Goal: Communication & Community: Answer question/provide support

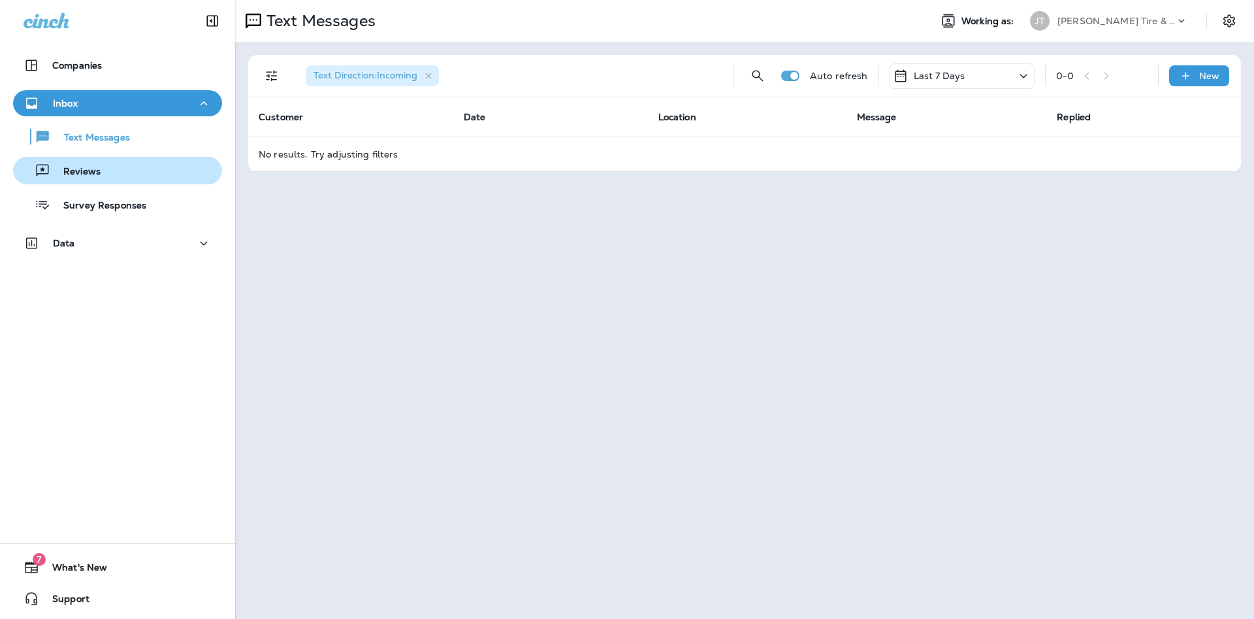
click at [134, 172] on div "Reviews" at bounding box center [117, 171] width 199 height 20
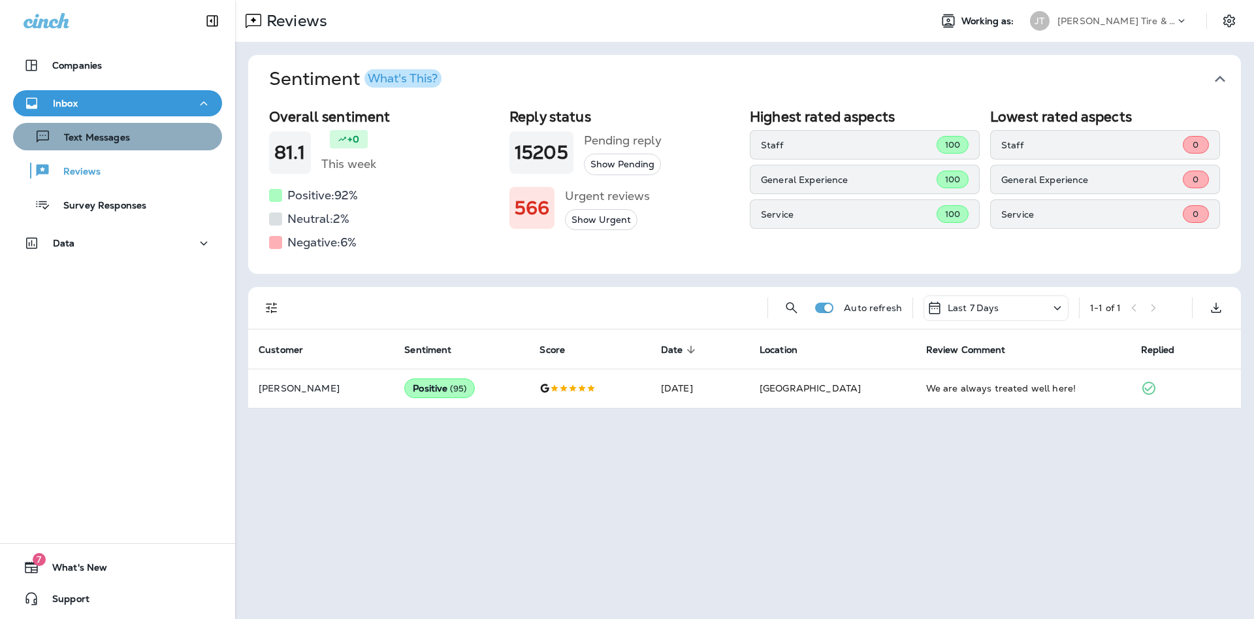
click at [137, 141] on div "Text Messages" at bounding box center [117, 137] width 199 height 20
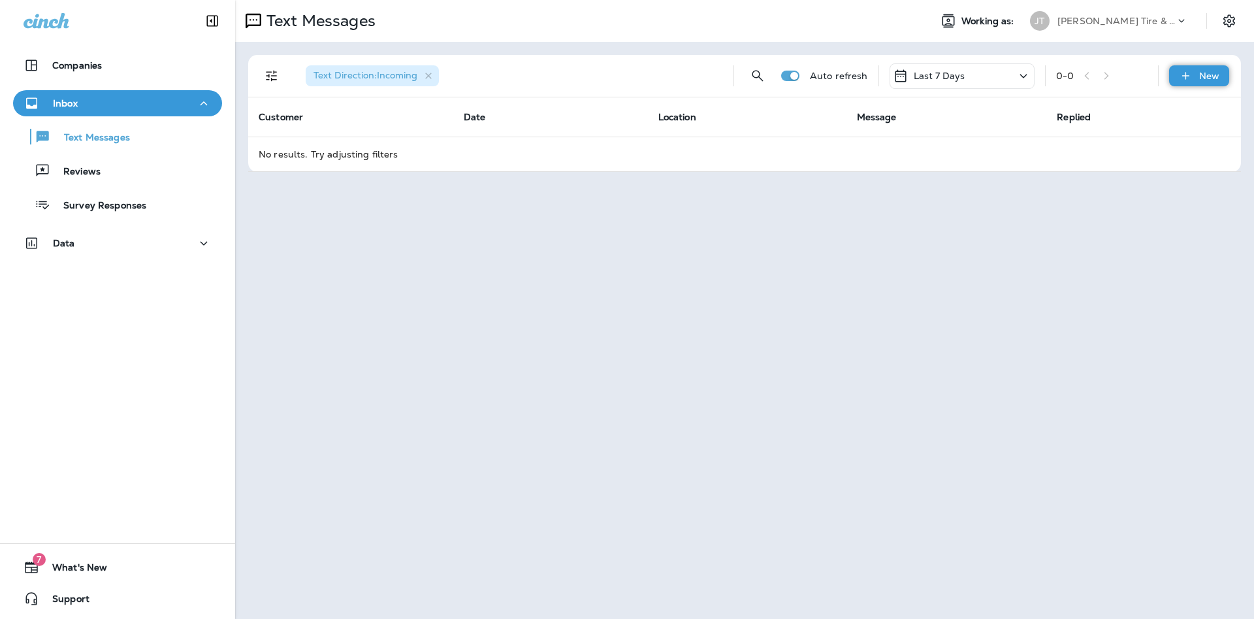
click at [1213, 79] on p "New" at bounding box center [1209, 76] width 20 height 10
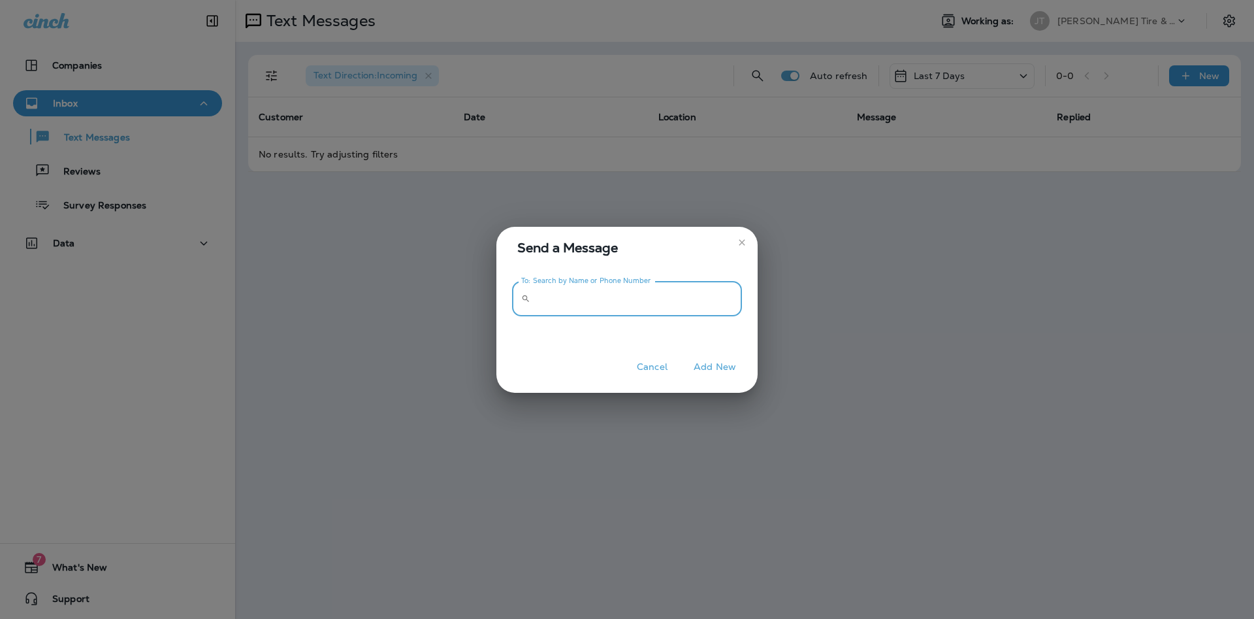
click at [613, 294] on input "To: Search by Name or Phone Number" at bounding box center [639, 299] width 206 height 35
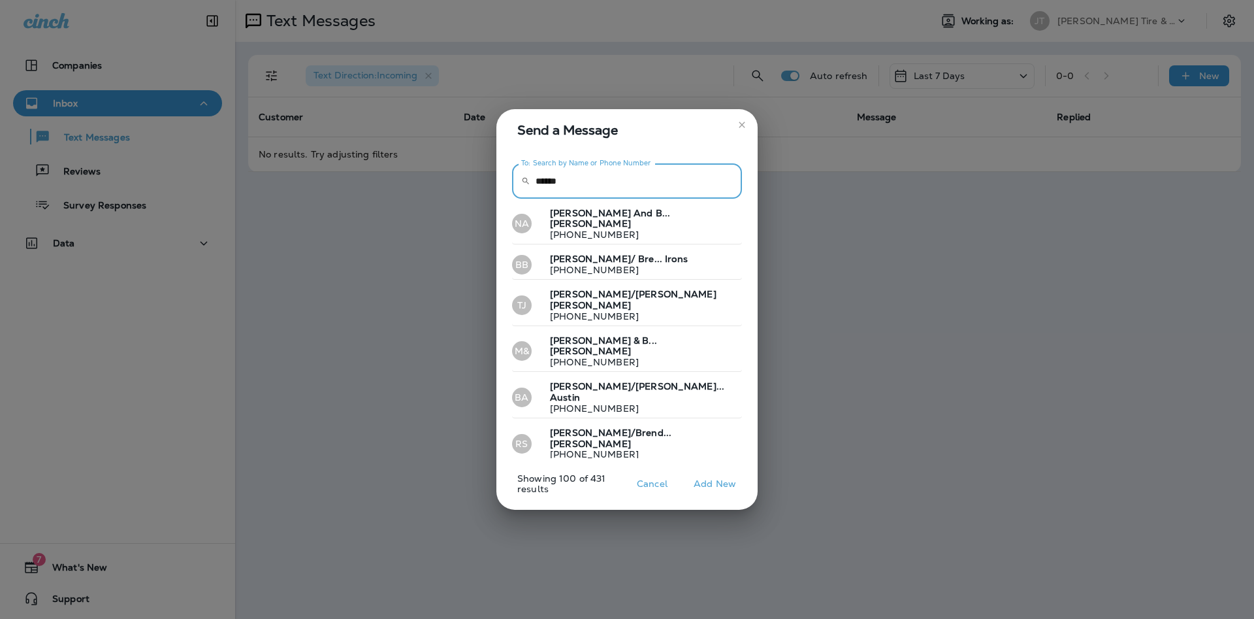
click at [585, 195] on input "******" at bounding box center [639, 181] width 206 height 35
type input "*"
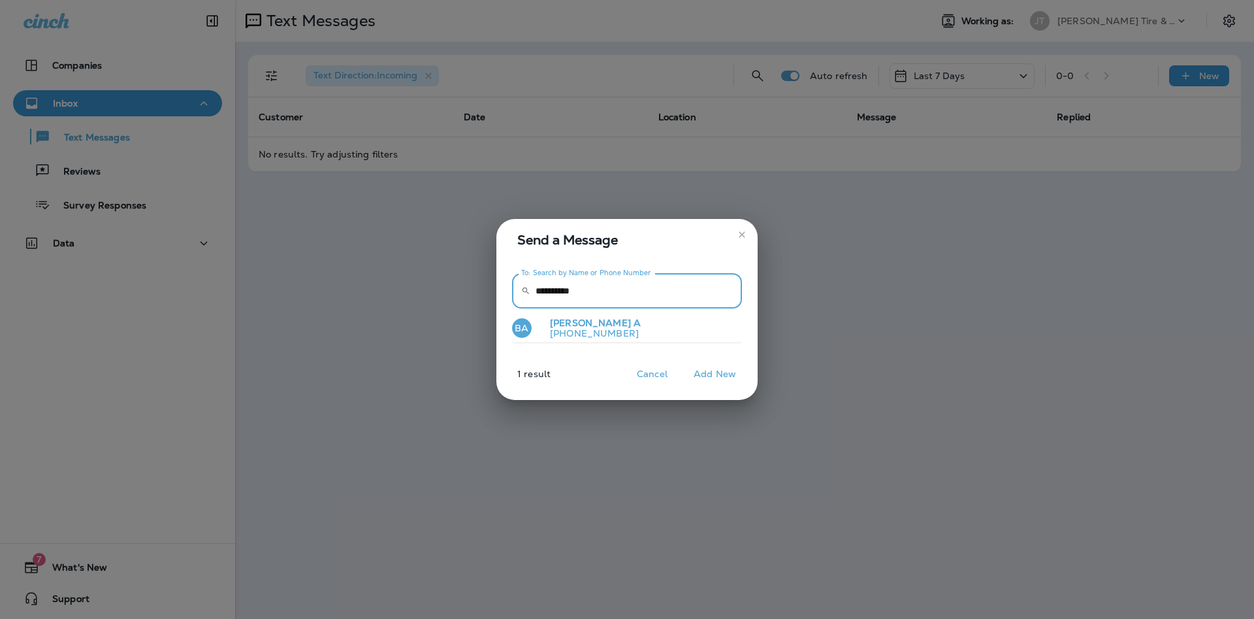
type input "**********"
click at [582, 332] on p "[PHONE_NUMBER]" at bounding box center [590, 333] width 101 height 10
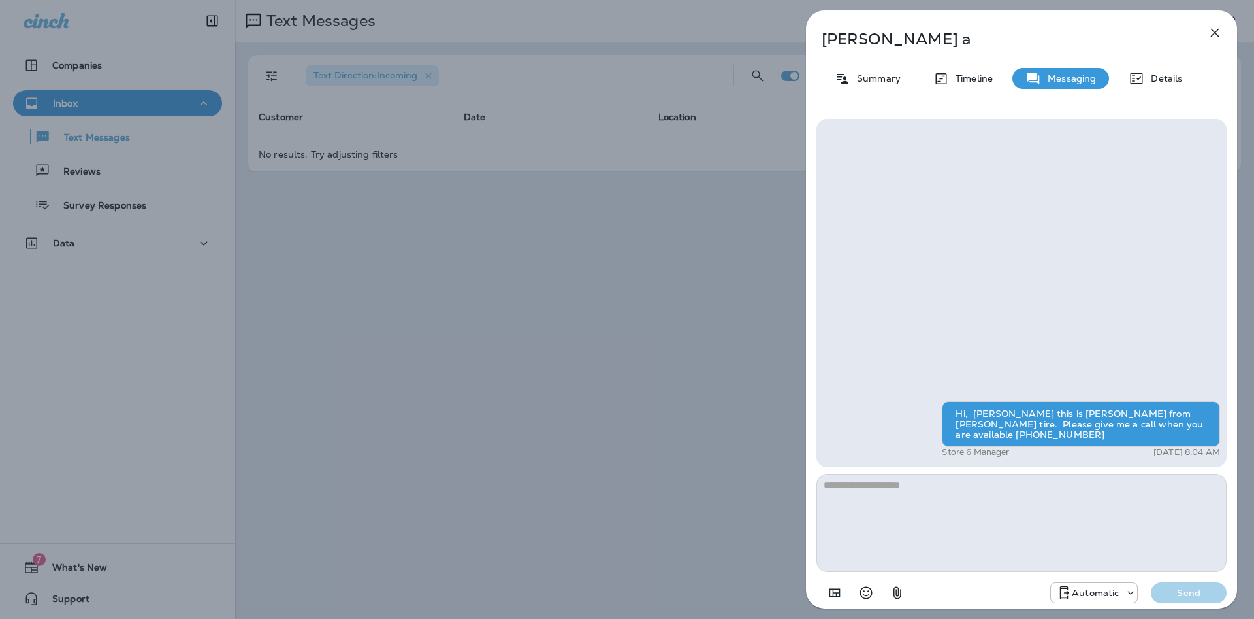
click at [841, 493] on textarea at bounding box center [1021, 523] width 410 height 98
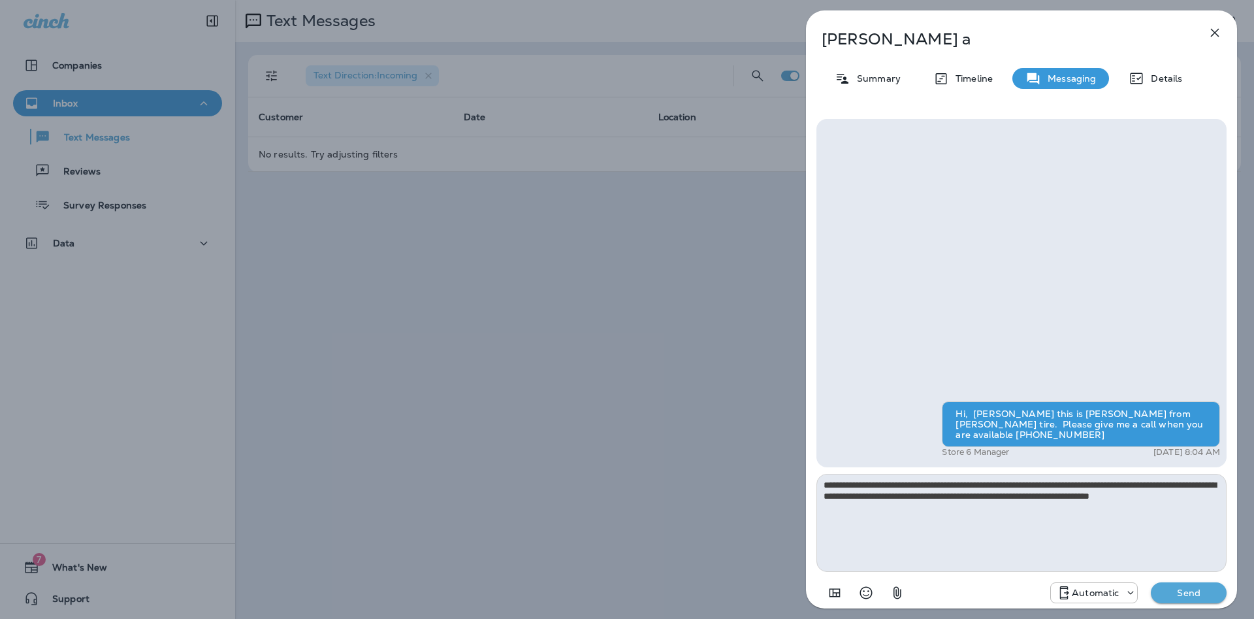
type textarea "**********"
click at [1193, 587] on p "Send" at bounding box center [1188, 593] width 55 height 12
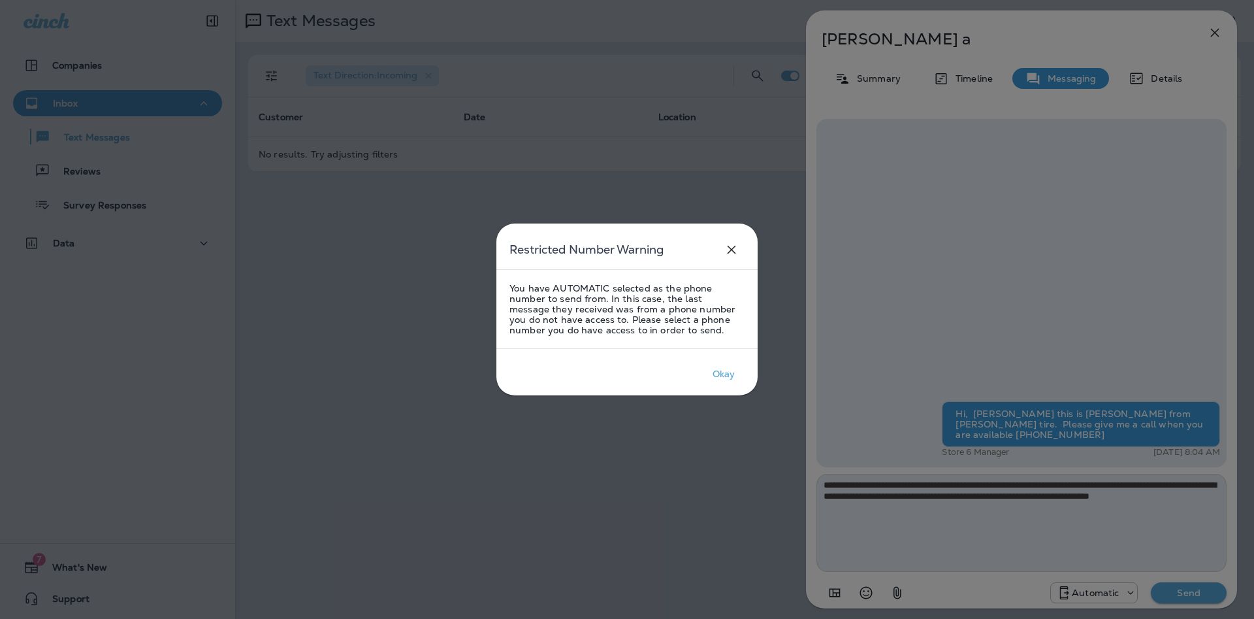
click at [733, 247] on icon "close" at bounding box center [732, 250] width 16 height 16
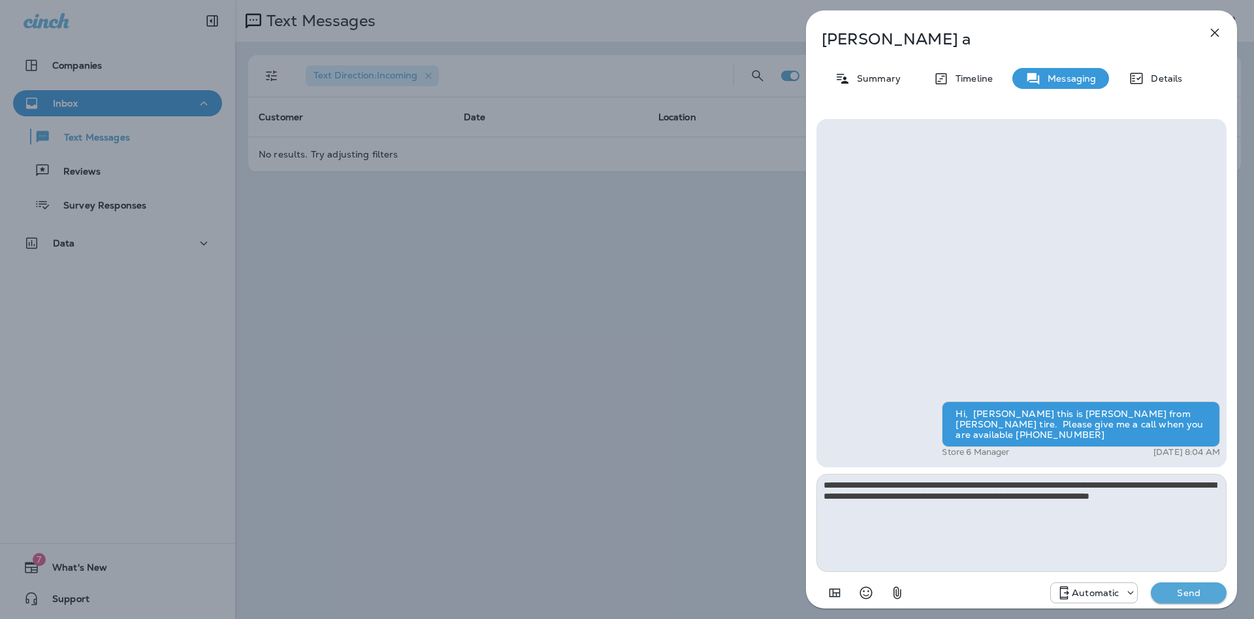
click at [1122, 587] on div at bounding box center [1128, 592] width 18 height 13
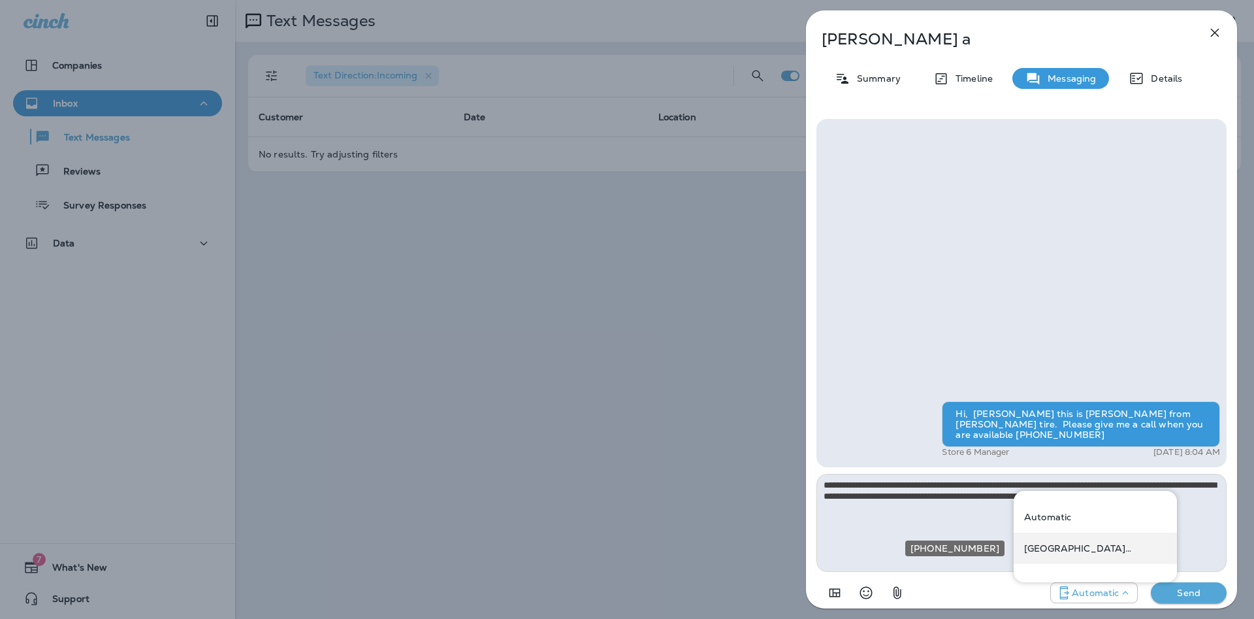
click at [1074, 547] on p "[GEOGRAPHIC_DATA] ([STREET_ADDRESS])" at bounding box center [1095, 548] width 142 height 10
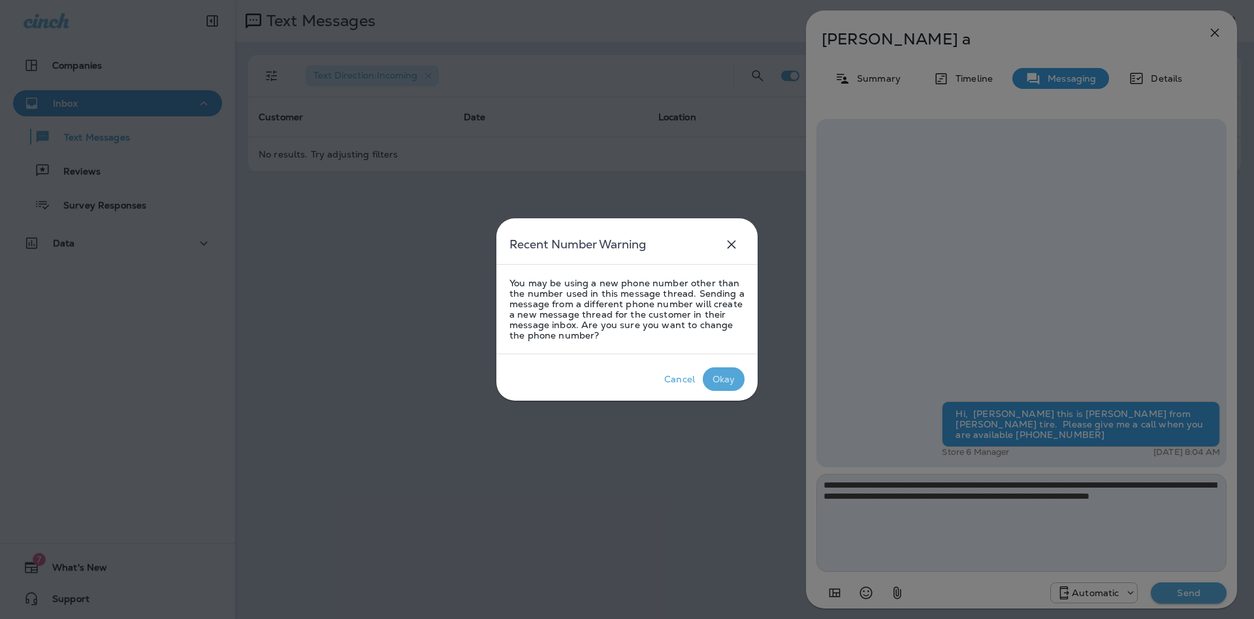
click at [718, 379] on div "Okay" at bounding box center [724, 379] width 23 height 10
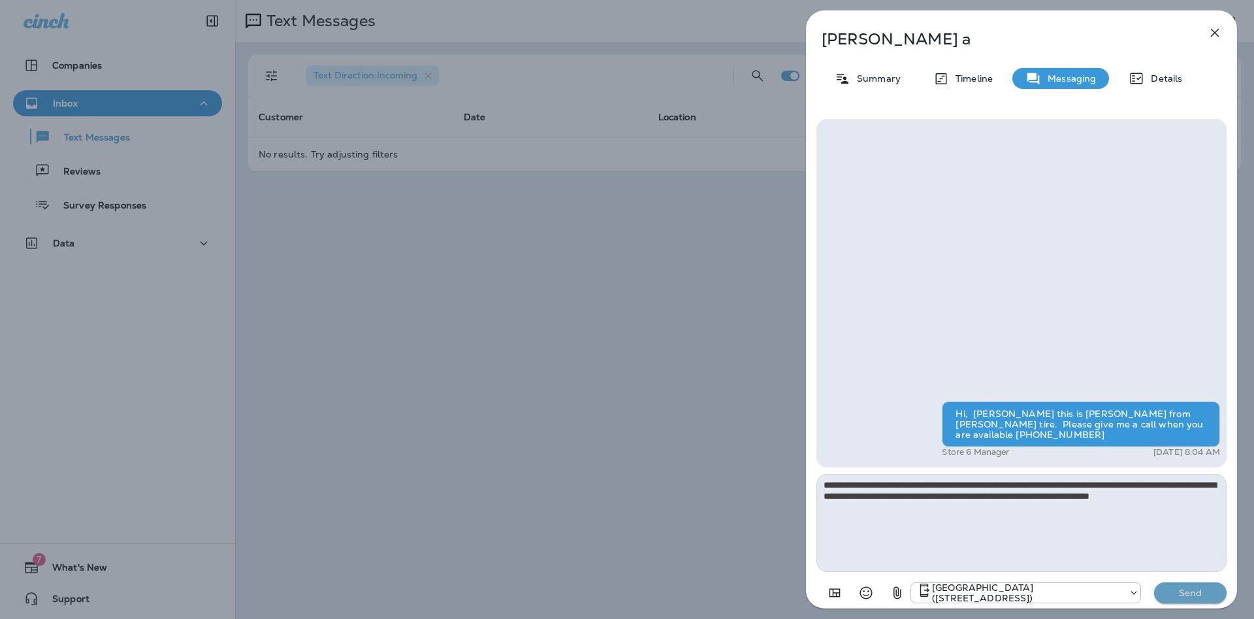
click at [1189, 591] on p "Send" at bounding box center [1190, 593] width 55 height 12
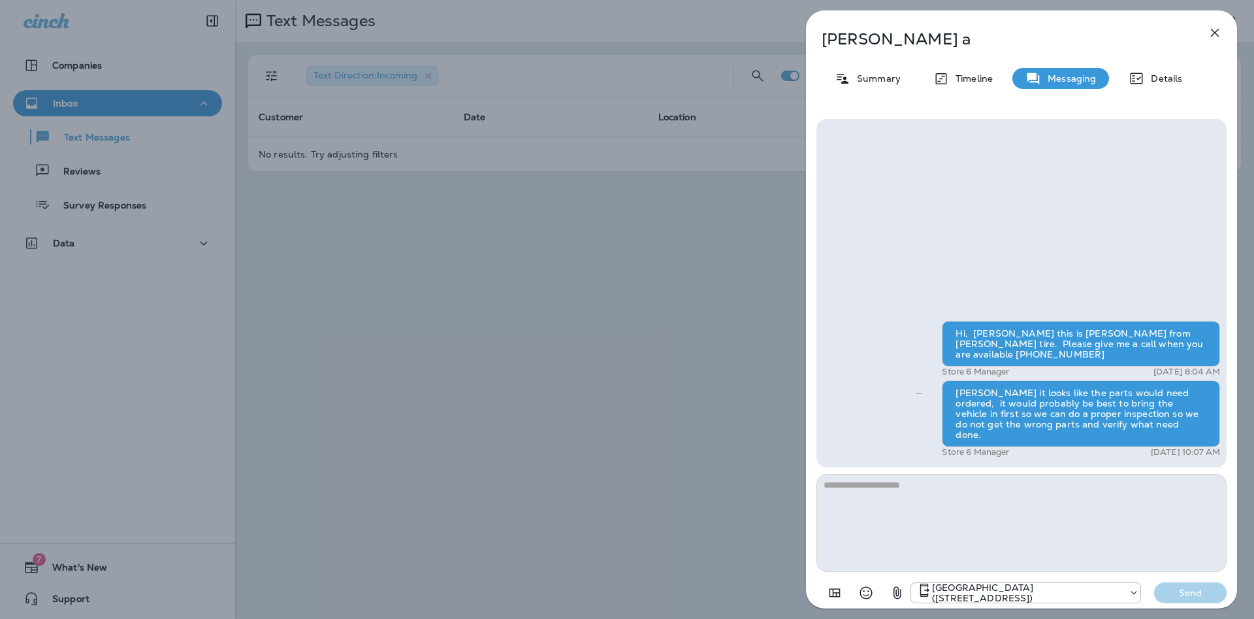
click at [1214, 33] on icon "button" at bounding box center [1215, 33] width 16 height 16
